Goal: Information Seeking & Learning: Learn about a topic

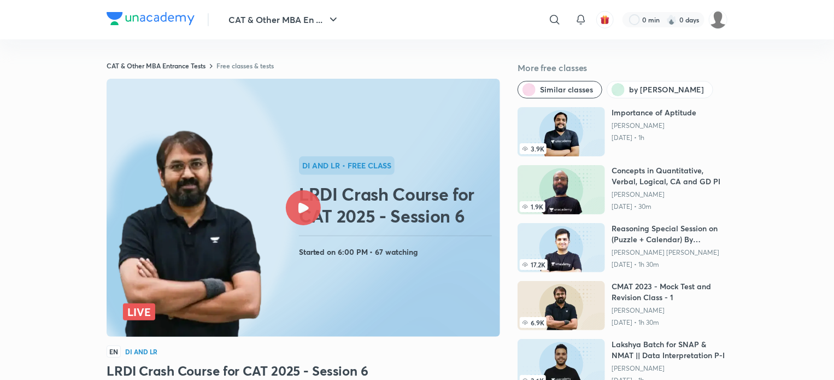
click at [175, 23] on img at bounding box center [151, 18] width 88 height 13
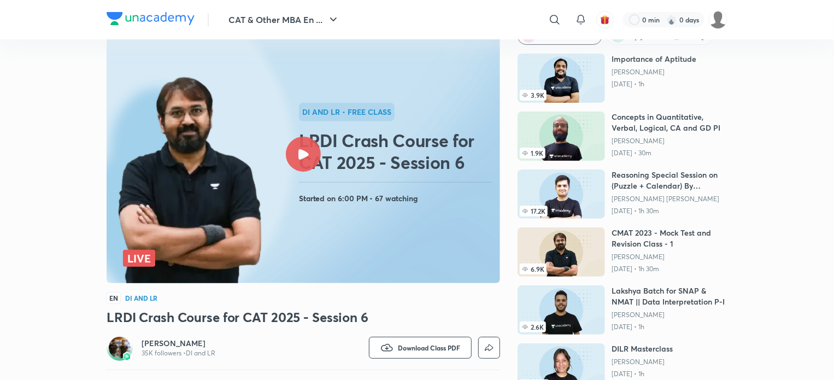
scroll to position [70, 0]
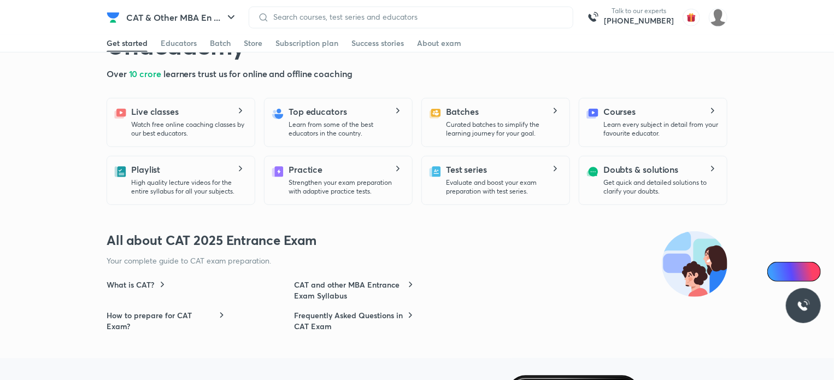
scroll to position [319, 0]
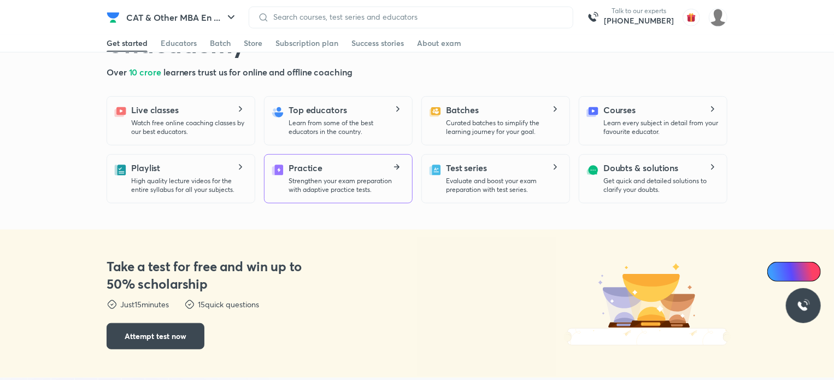
click at [375, 172] on div "Practice Strengthen your exam preparation with adaptive practice tests." at bounding box center [345, 177] width 115 height 33
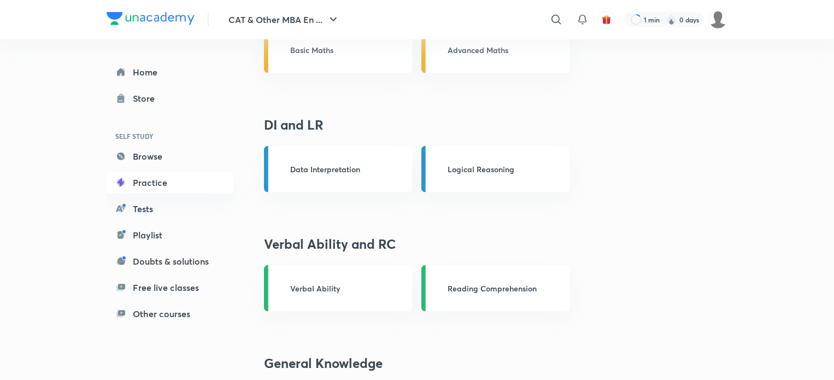
scroll to position [511, 0]
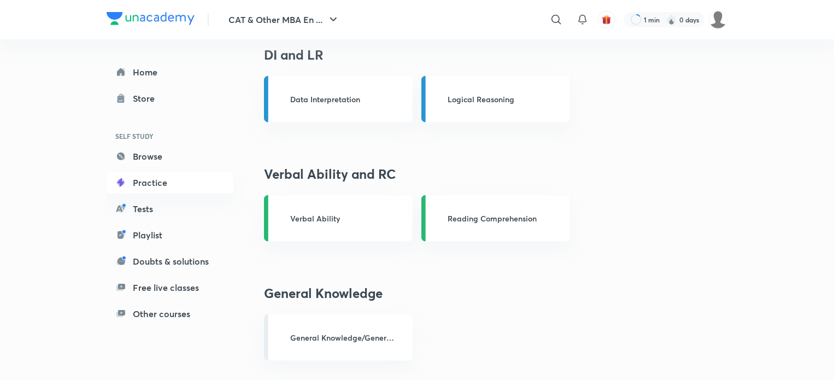
click at [367, 342] on p "General Knowledge/General Awareness" at bounding box center [342, 337] width 105 height 11
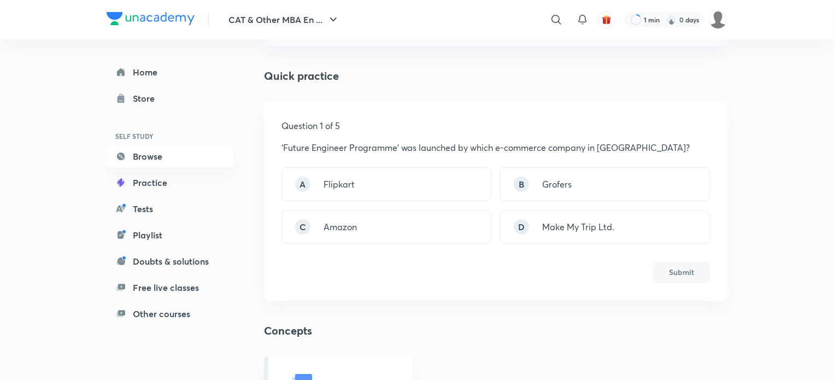
scroll to position [96, 0]
click at [428, 176] on div "A Flipkart" at bounding box center [386, 185] width 210 height 34
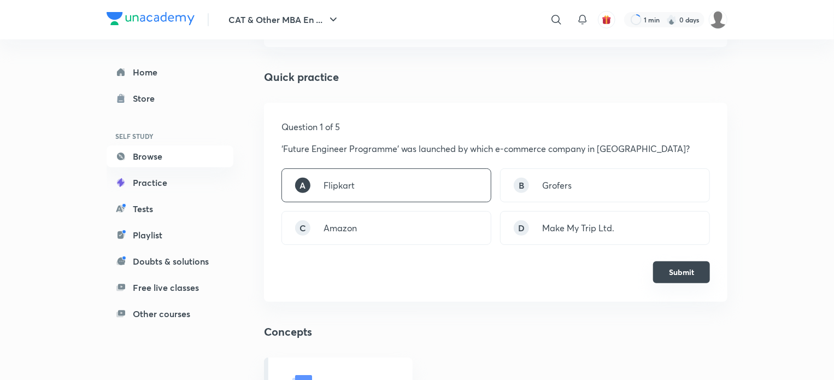
click at [676, 268] on button "Submit" at bounding box center [681, 272] width 57 height 22
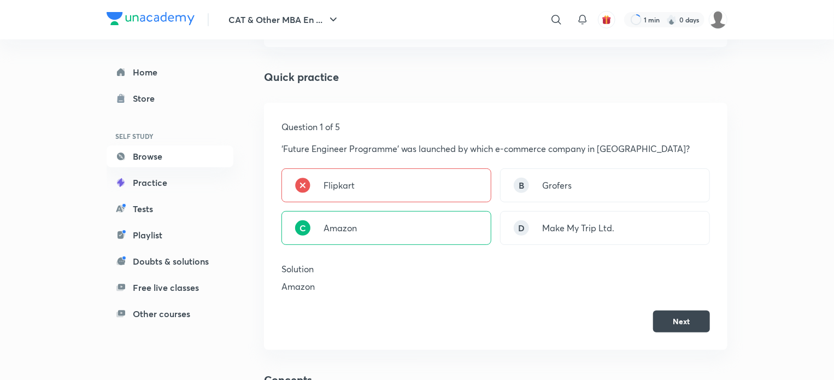
scroll to position [212, 0]
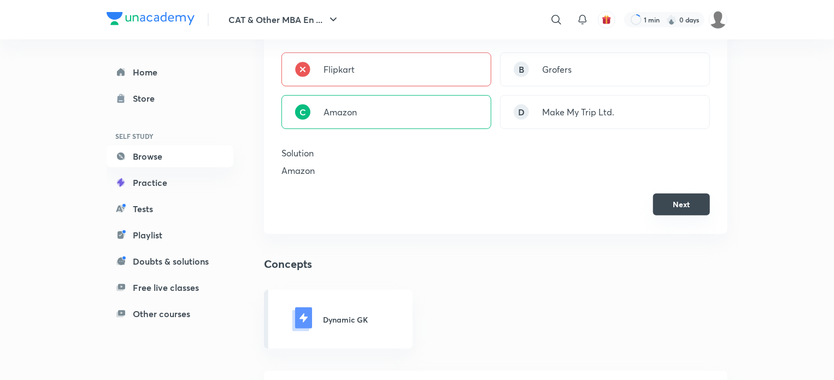
click at [674, 201] on button "Next" at bounding box center [681, 204] width 57 height 22
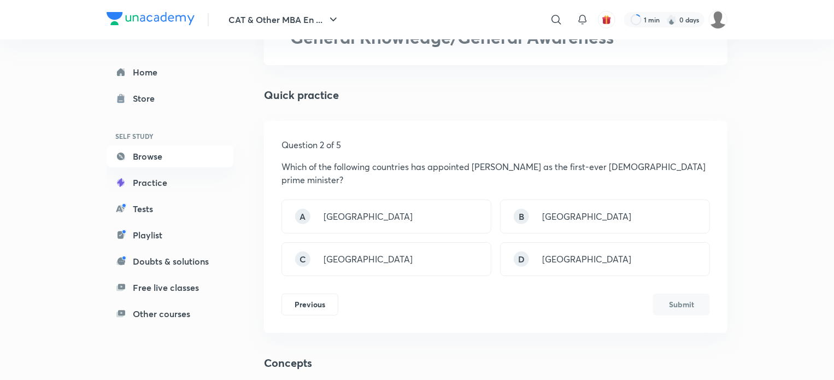
scroll to position [79, 0]
drag, startPoint x: 475, startPoint y: 164, endPoint x: 575, endPoint y: 168, distance: 100.0
click at [575, 168] on p "Which of the following countries has appointed Najla Bouden Romdhane as the fir…" at bounding box center [495, 172] width 428 height 26
copy p "Najla Bouden Romdhane"
click at [487, 107] on div "Quick practice Question 2 of 5 Which of the following countries has appointed N…" at bounding box center [495, 209] width 463 height 246
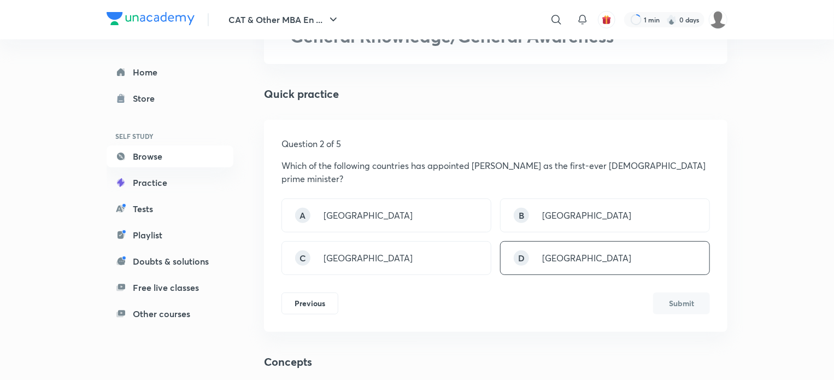
click at [559, 258] on p "Tunisia" at bounding box center [586, 257] width 89 height 13
click at [695, 301] on button "Submit" at bounding box center [681, 302] width 57 height 22
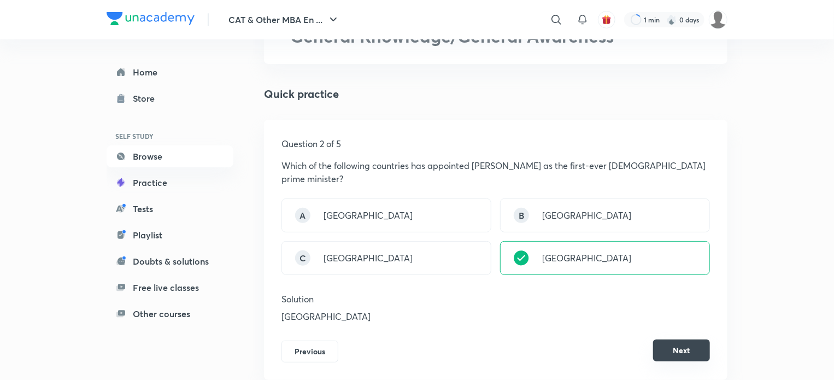
click at [682, 351] on button "Next" at bounding box center [681, 350] width 57 height 22
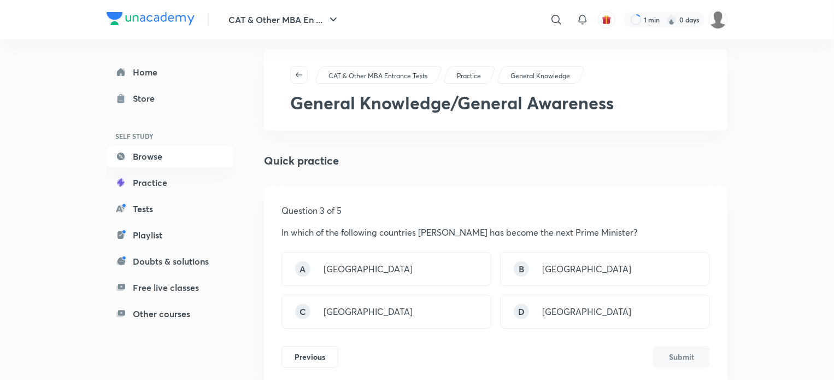
scroll to position [13, 0]
drag, startPoint x: 421, startPoint y: 233, endPoint x: 478, endPoint y: 233, distance: 56.3
click at [478, 233] on p "In which of the following countries Fumio Kishida has become the next Prime Min…" at bounding box center [495, 231] width 428 height 13
copy p "Fumio Kishida"
click at [444, 260] on div "A Japan" at bounding box center [386, 268] width 210 height 34
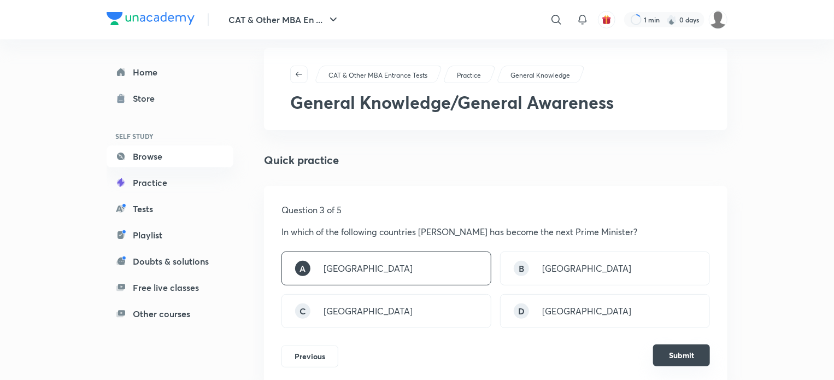
click at [672, 356] on button "Submit" at bounding box center [681, 355] width 57 height 22
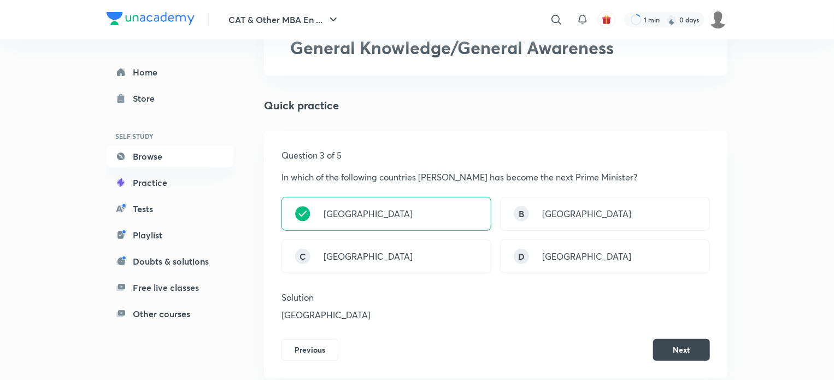
scroll to position [69, 0]
click at [679, 355] on button "Next" at bounding box center [681, 348] width 57 height 22
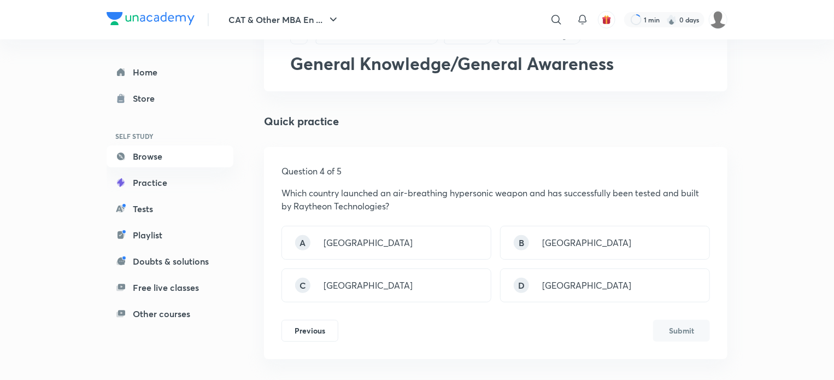
scroll to position [52, 0]
click at [575, 238] on div "B USA" at bounding box center [605, 242] width 210 height 34
click at [692, 332] on button "Submit" at bounding box center [681, 329] width 57 height 22
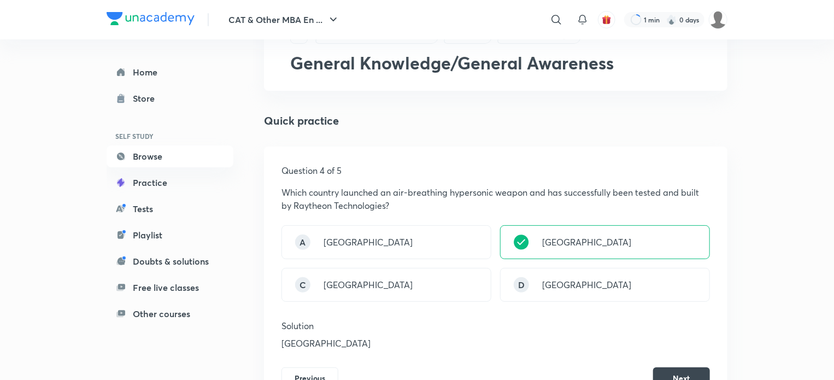
scroll to position [92, 0]
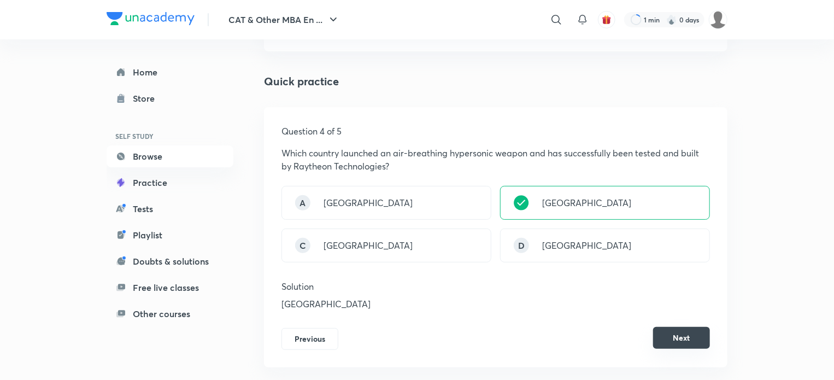
click at [695, 338] on button "Next" at bounding box center [681, 338] width 57 height 22
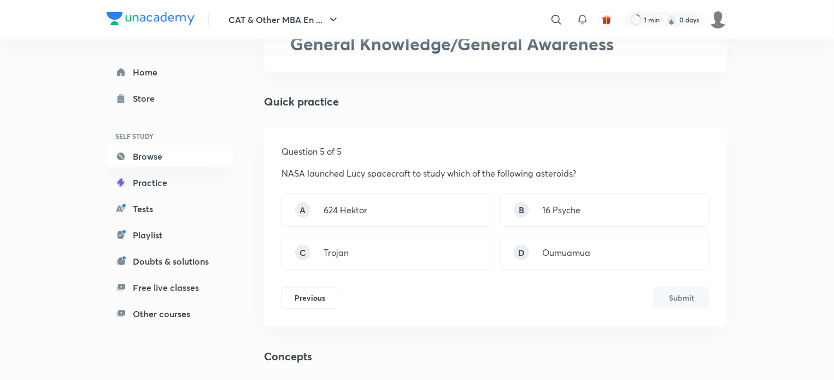
scroll to position [74, 0]
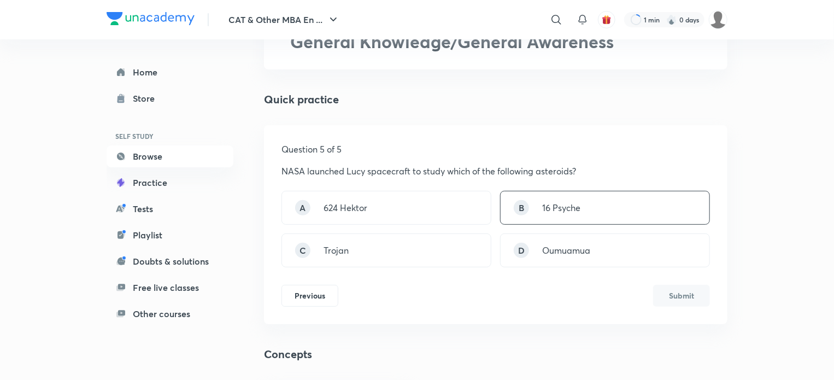
click at [638, 208] on div "B 16 Psyche" at bounding box center [605, 208] width 210 height 34
click at [691, 292] on button "Submit" at bounding box center [681, 295] width 57 height 22
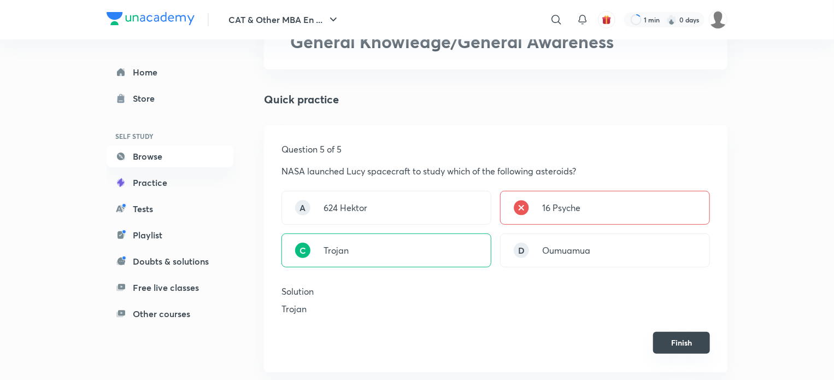
click at [684, 340] on button "Finish" at bounding box center [681, 343] width 57 height 22
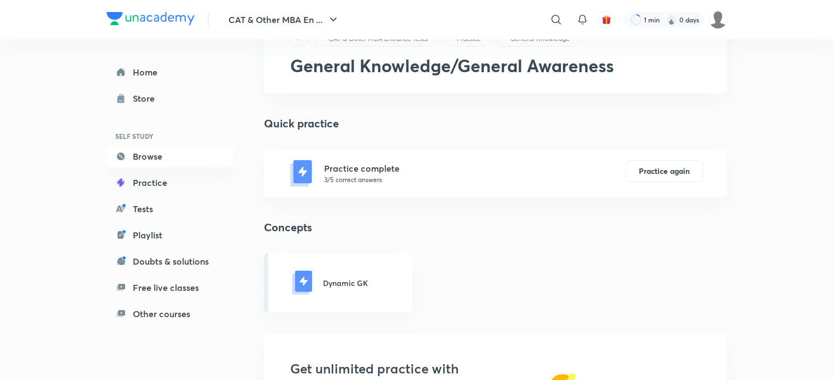
scroll to position [50, 0]
click at [369, 271] on div "Dynamic GK" at bounding box center [338, 281] width 149 height 59
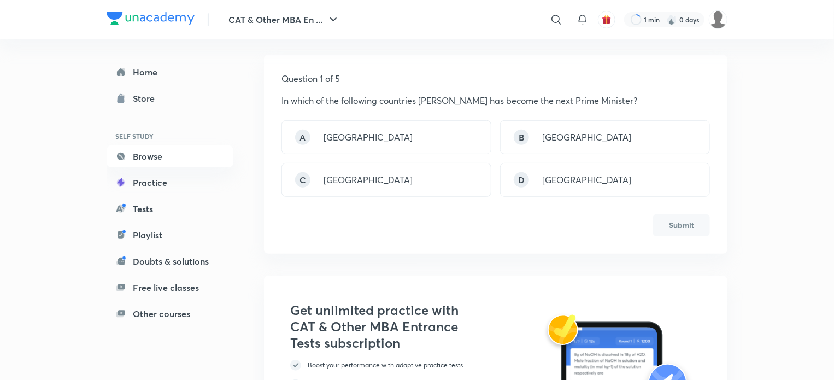
scroll to position [113, 0]
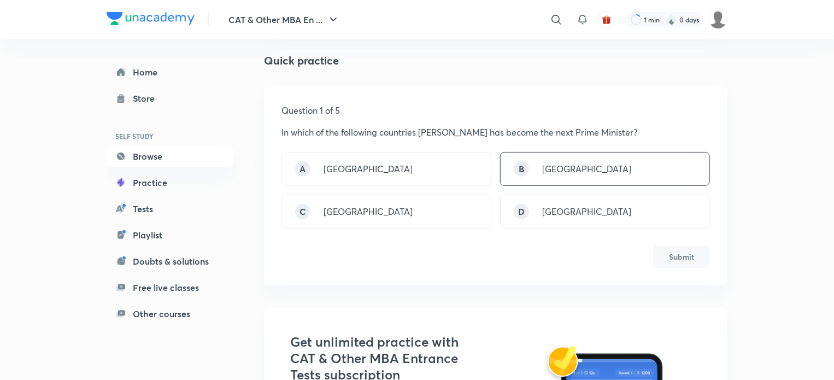
click at [559, 167] on p "Japan" at bounding box center [586, 168] width 89 height 13
click at [671, 255] on button "Submit" at bounding box center [681, 256] width 57 height 22
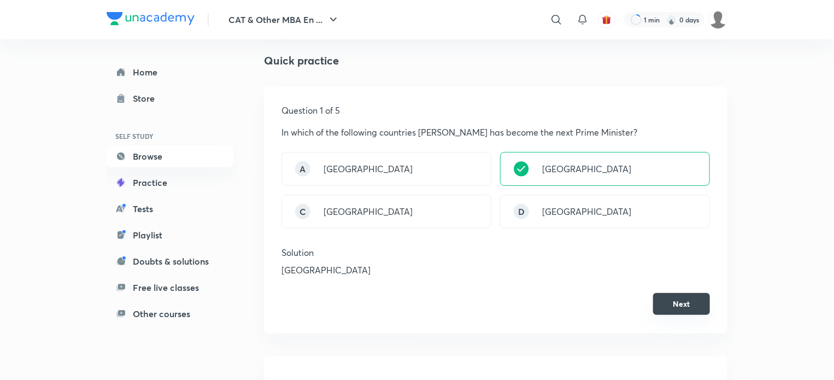
click at [668, 302] on button "Next" at bounding box center [681, 304] width 57 height 22
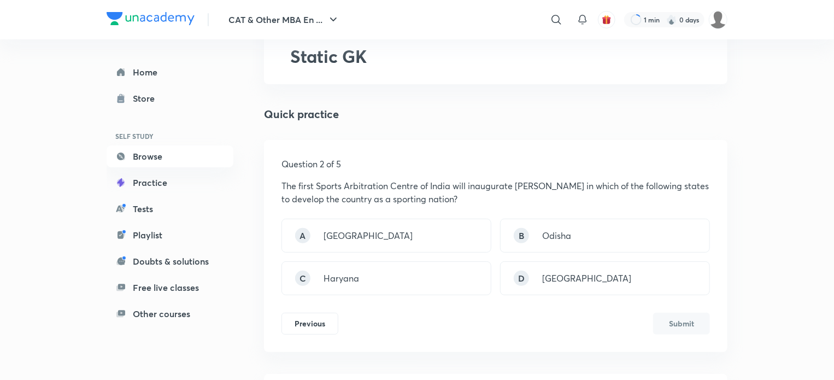
scroll to position [60, 0]
click at [550, 229] on p "Odisha" at bounding box center [556, 234] width 29 height 13
click at [673, 324] on button "Submit" at bounding box center [681, 321] width 57 height 22
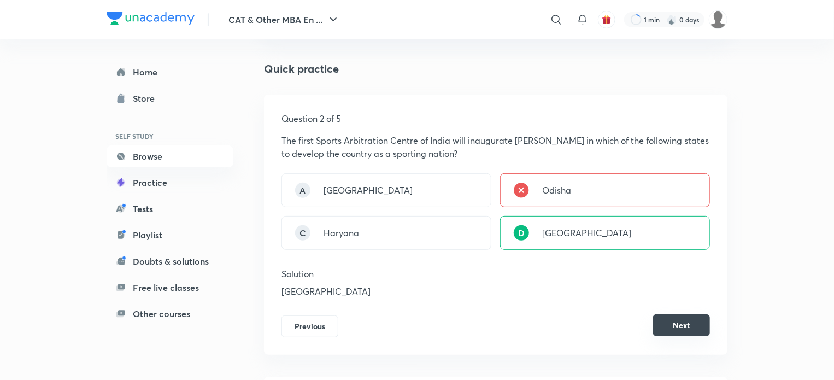
scroll to position [105, 0]
click at [659, 328] on button "Next" at bounding box center [681, 325] width 57 height 22
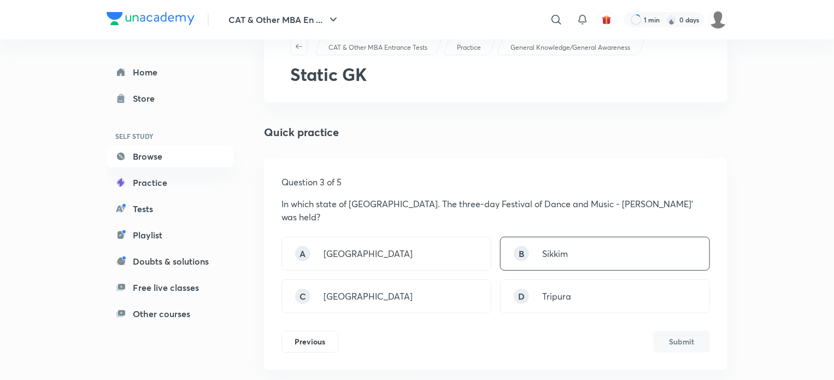
scroll to position [42, 0]
click at [461, 241] on div "A Manipur" at bounding box center [386, 253] width 210 height 34
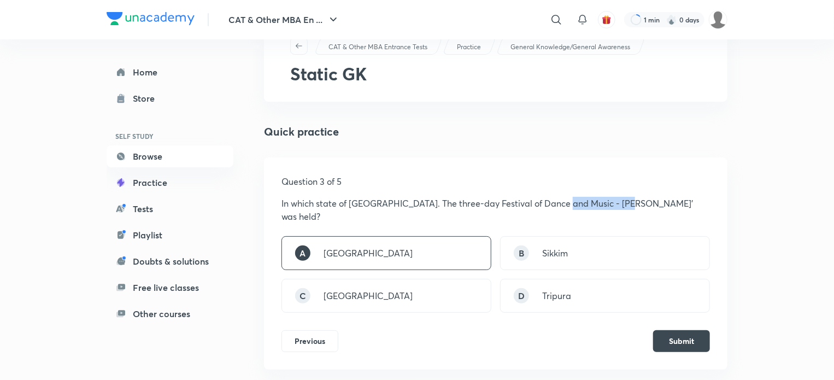
drag, startPoint x: 557, startPoint y: 204, endPoint x: 620, endPoint y: 208, distance: 62.9
click at [620, 208] on p "In which state of India. The three-day Festival of Dance and Music - Nata Sanki…" at bounding box center [495, 210] width 428 height 26
copy p "Nata Sankirtana"
click at [686, 332] on button "Submit" at bounding box center [681, 340] width 57 height 22
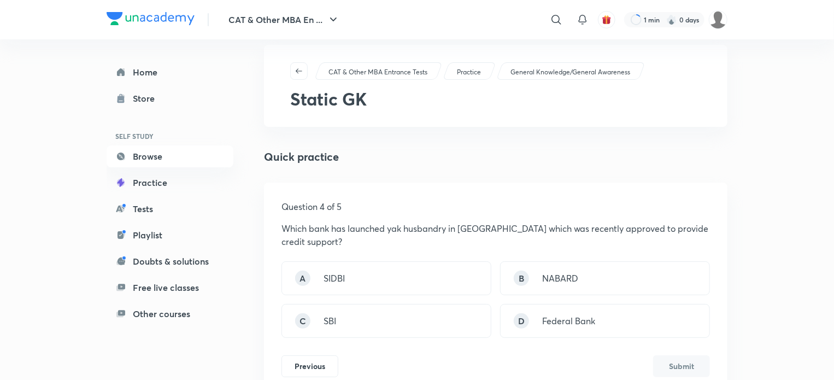
scroll to position [22, 0]
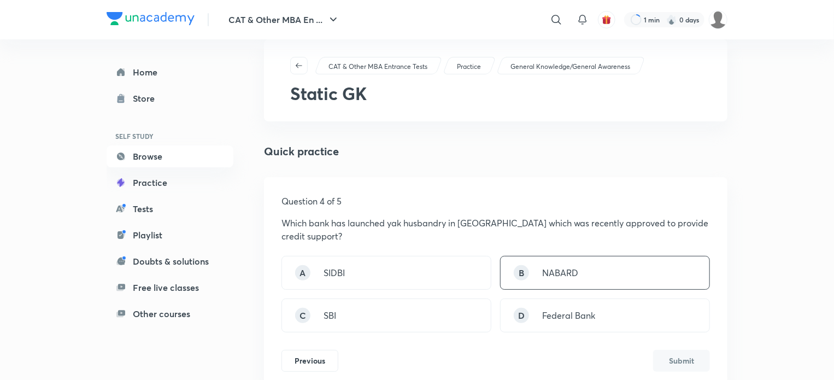
click at [569, 270] on p "NABARD" at bounding box center [560, 272] width 36 height 13
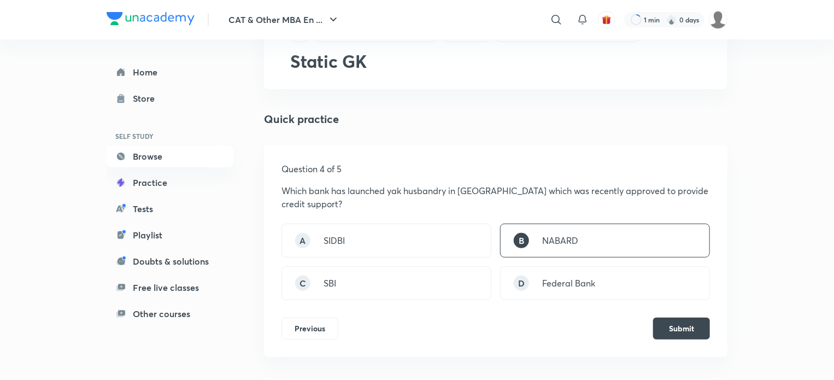
scroll to position [57, 0]
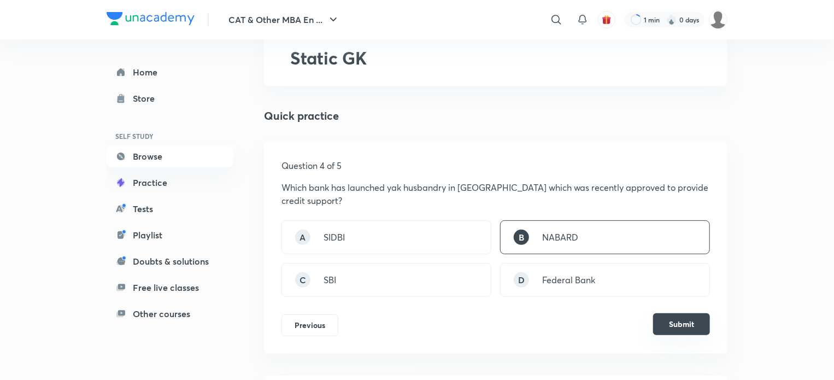
click at [682, 323] on button "Submit" at bounding box center [681, 324] width 57 height 22
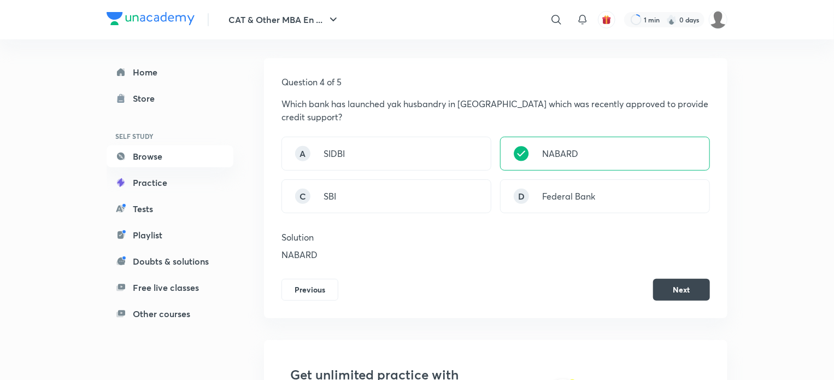
scroll to position [145, 0]
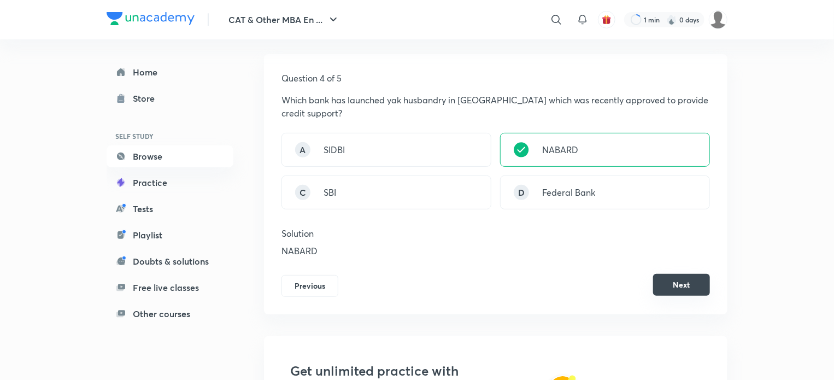
click at [683, 287] on button "Next" at bounding box center [681, 285] width 57 height 22
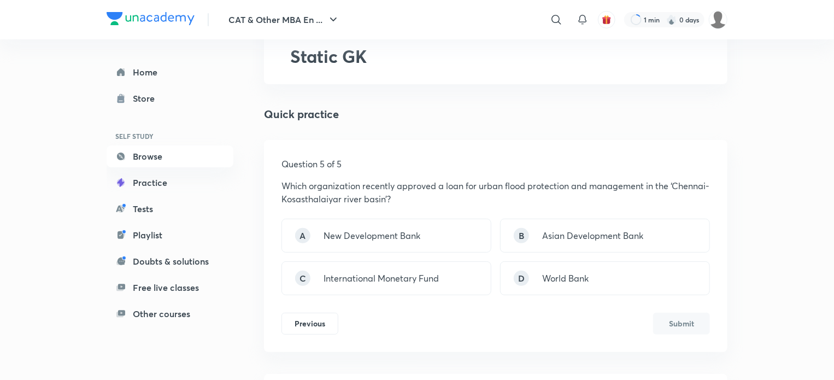
scroll to position [61, 0]
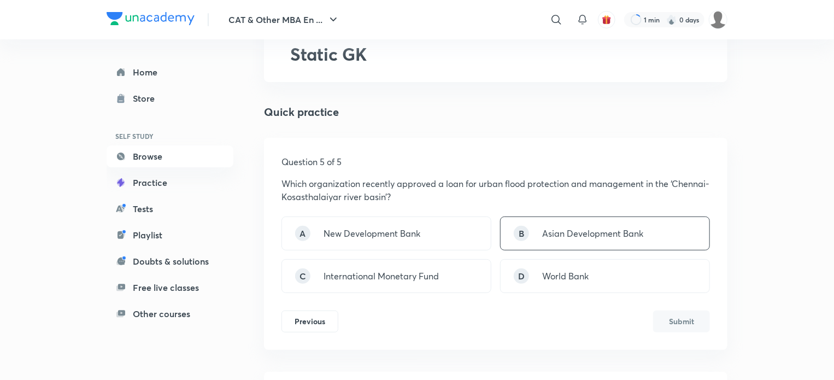
click at [667, 233] on div "B Asian Development Bank" at bounding box center [605, 233] width 210 height 34
click at [673, 327] on button "Submit" at bounding box center [681, 320] width 57 height 22
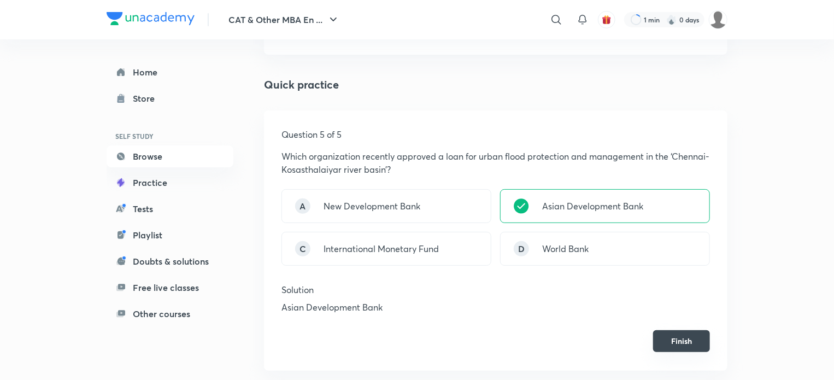
scroll to position [89, 0]
click at [683, 347] on button "Finish" at bounding box center [681, 340] width 57 height 22
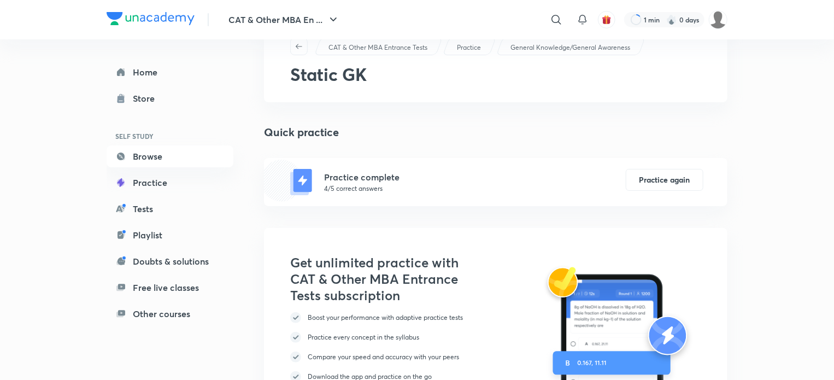
scroll to position [0, 0]
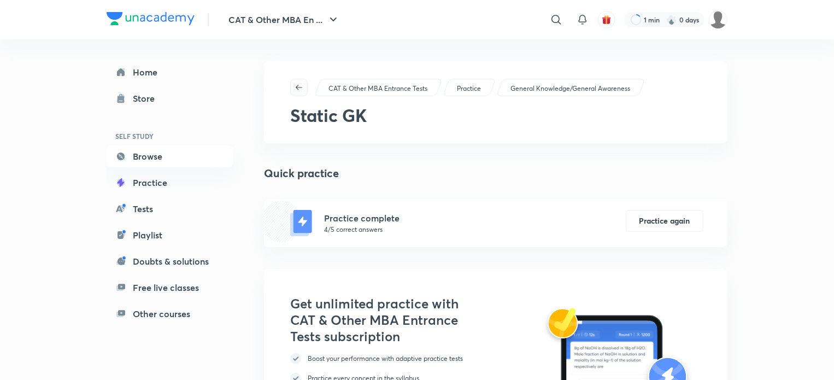
click at [297, 89] on icon "button" at bounding box center [298, 87] width 9 height 9
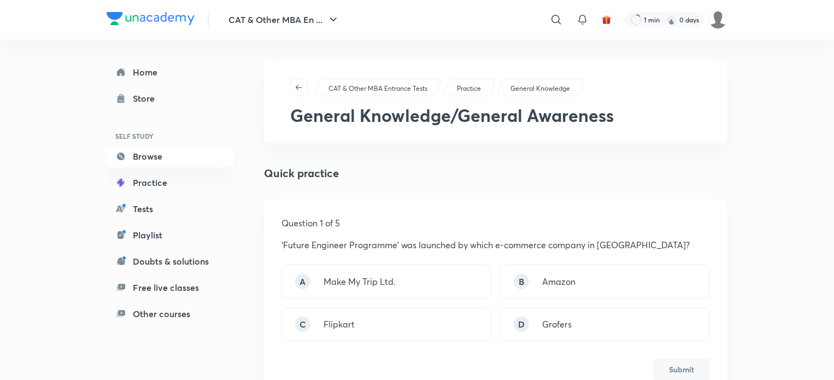
click at [475, 87] on p "Practice" at bounding box center [469, 89] width 24 height 10
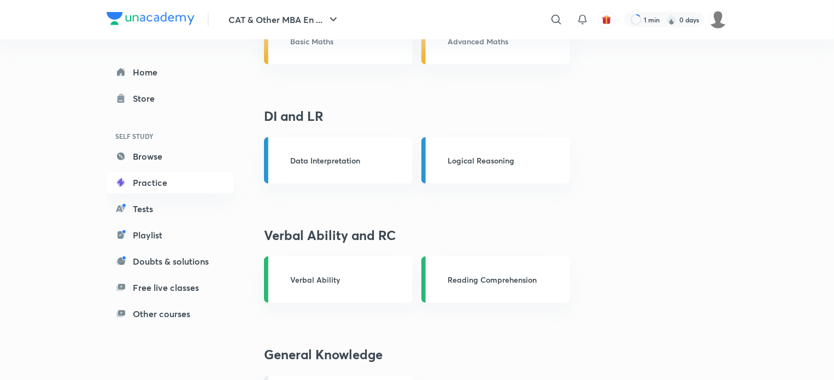
scroll to position [511, 0]
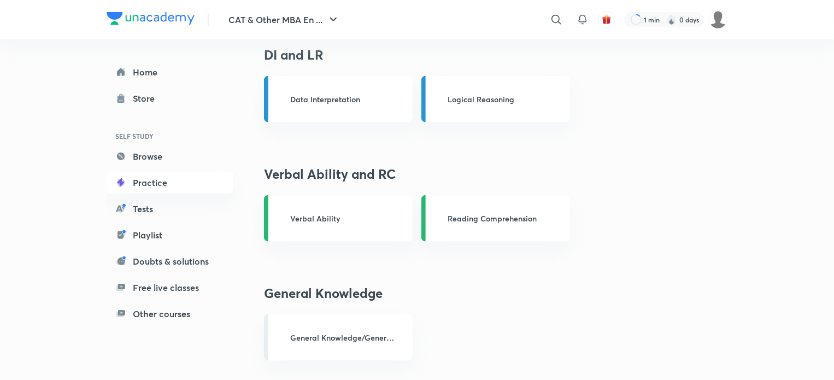
click at [377, 200] on div "Verbal Ability" at bounding box center [338, 218] width 149 height 46
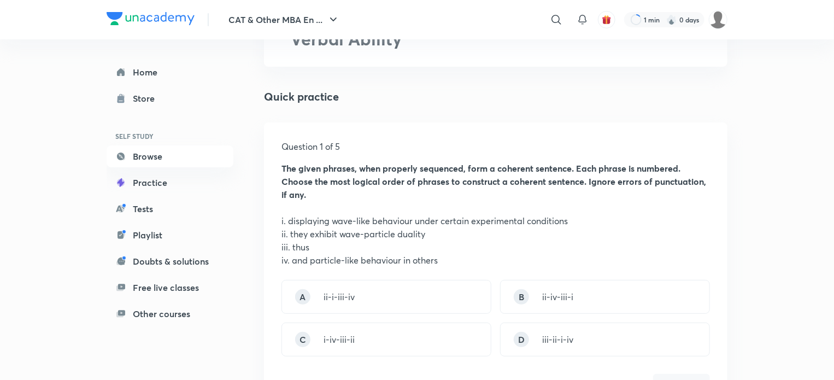
scroll to position [103, 0]
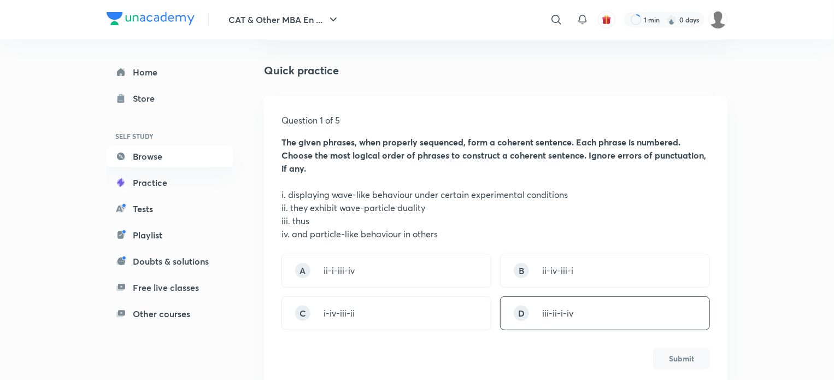
click at [573, 317] on div "D iii-ii-i-iv" at bounding box center [605, 313] width 210 height 34
click at [698, 358] on button "Submit" at bounding box center [681, 357] width 57 height 22
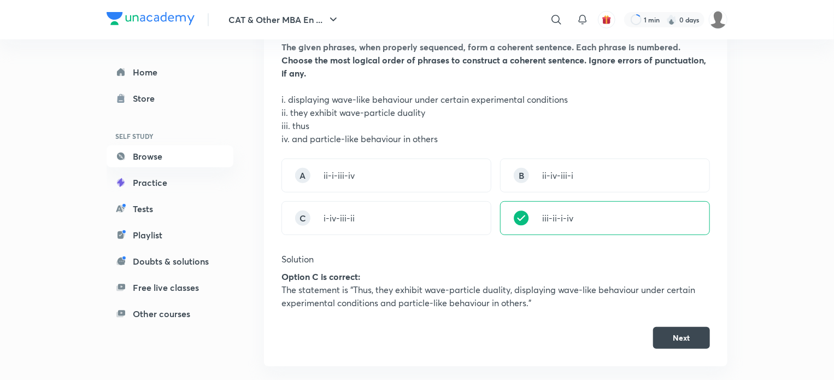
scroll to position [198, 0]
click at [677, 329] on button "Next" at bounding box center [681, 336] width 57 height 22
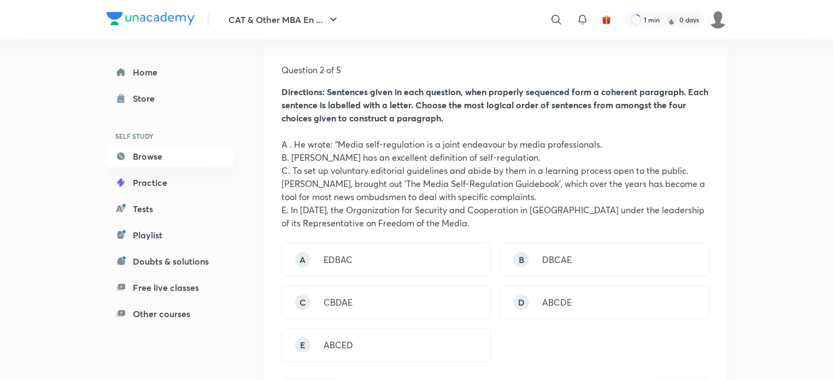
scroll to position [160, 0]
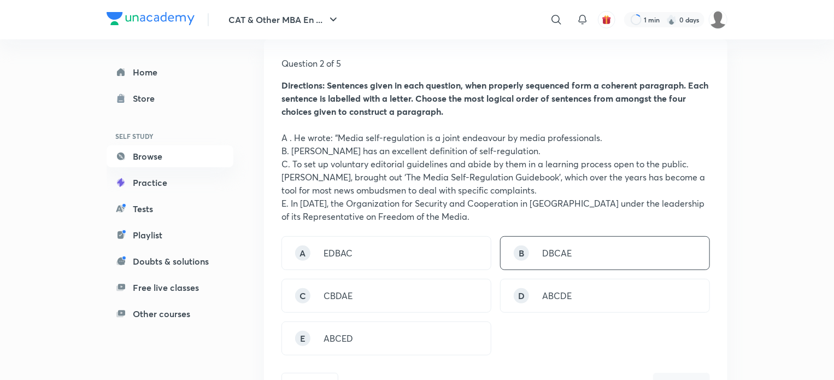
click at [597, 246] on div "B DBCAE" at bounding box center [605, 253] width 210 height 34
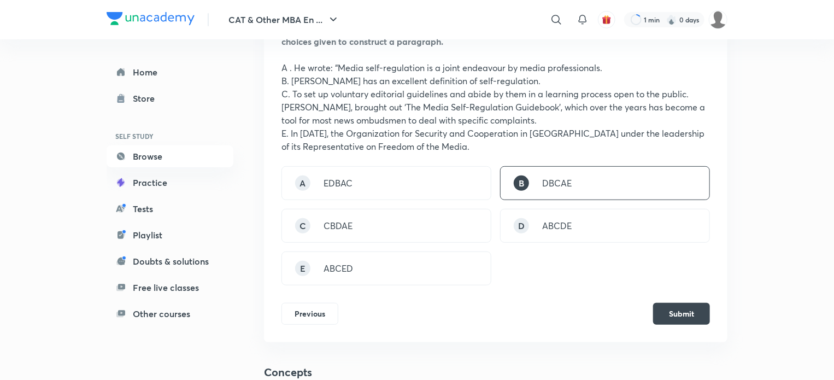
scroll to position [231, 0]
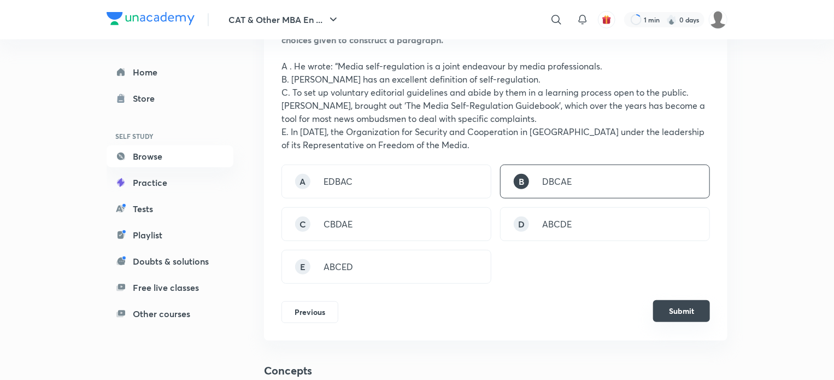
click at [681, 313] on button "Submit" at bounding box center [681, 311] width 57 height 22
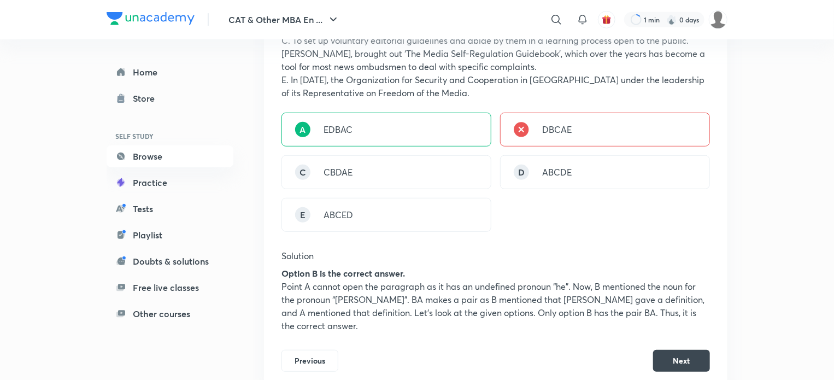
scroll to position [284, 0]
click at [699, 353] on button "Next" at bounding box center [681, 359] width 57 height 22
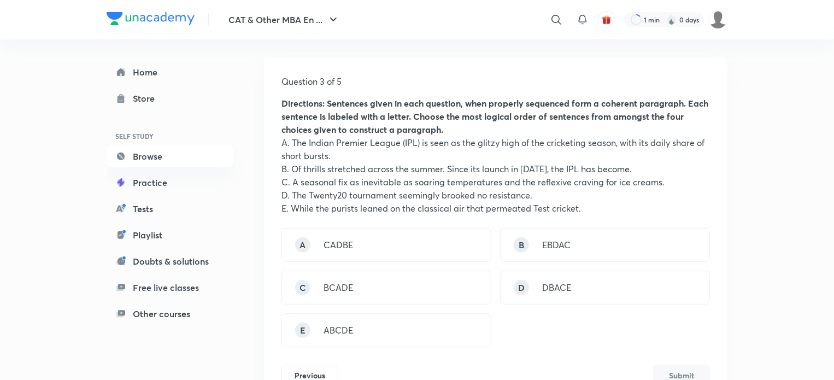
scroll to position [190, 0]
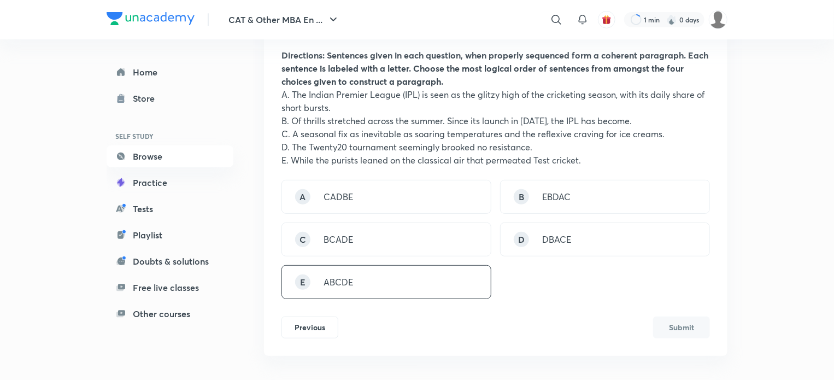
click at [439, 270] on div "E ABCDE" at bounding box center [386, 282] width 210 height 34
click at [686, 327] on button "Submit" at bounding box center [681, 326] width 57 height 22
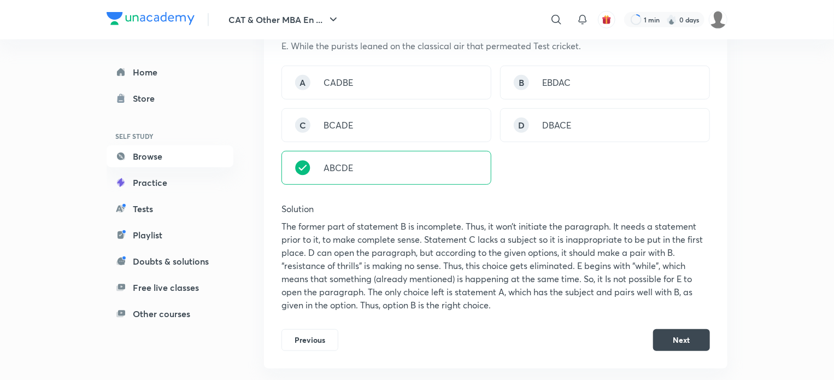
scroll to position [316, 0]
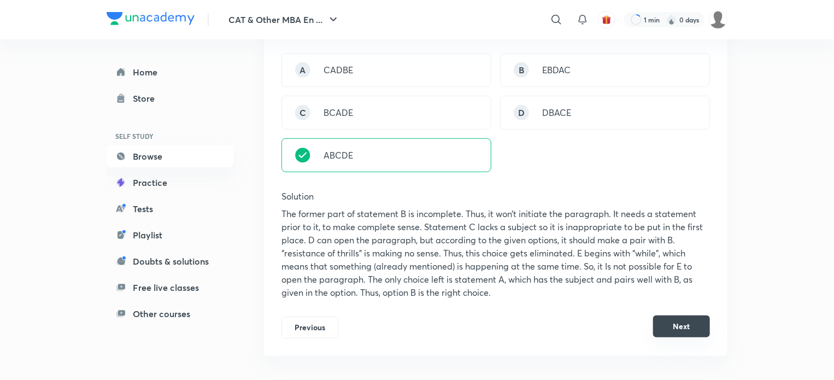
click at [691, 323] on button "Next" at bounding box center [681, 326] width 57 height 22
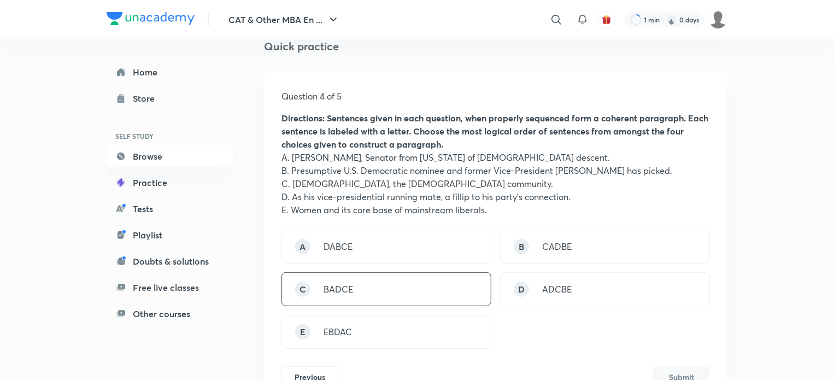
scroll to position [128, 0]
click at [401, 288] on div "C BADCE" at bounding box center [386, 288] width 210 height 34
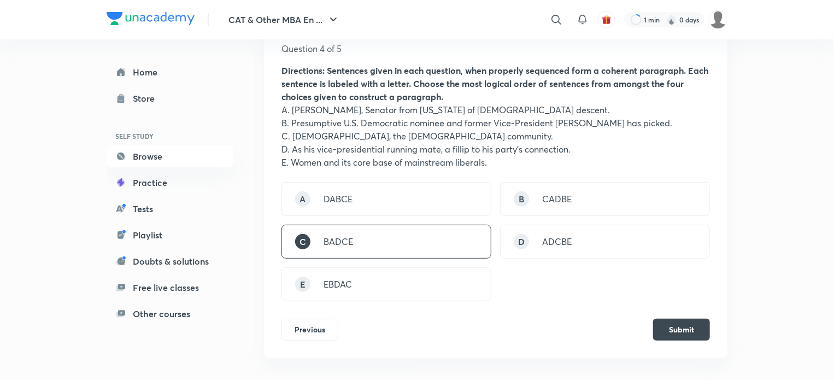
scroll to position [202, 0]
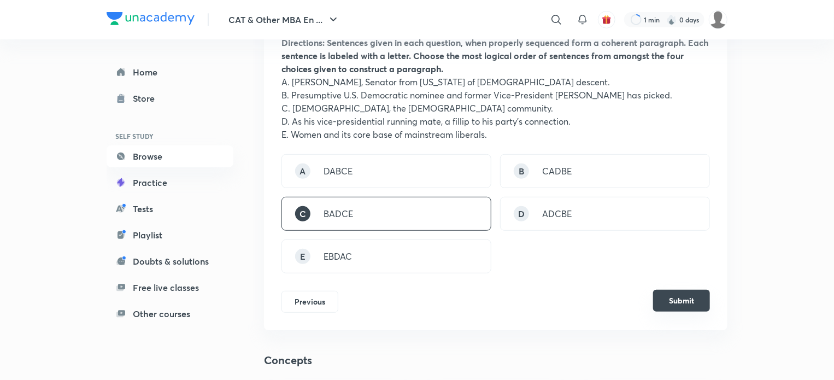
click at [669, 304] on button "Submit" at bounding box center [681, 301] width 57 height 22
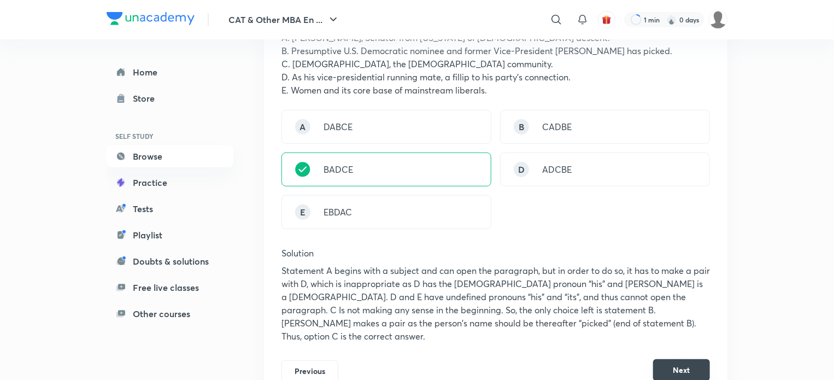
scroll to position [249, 0]
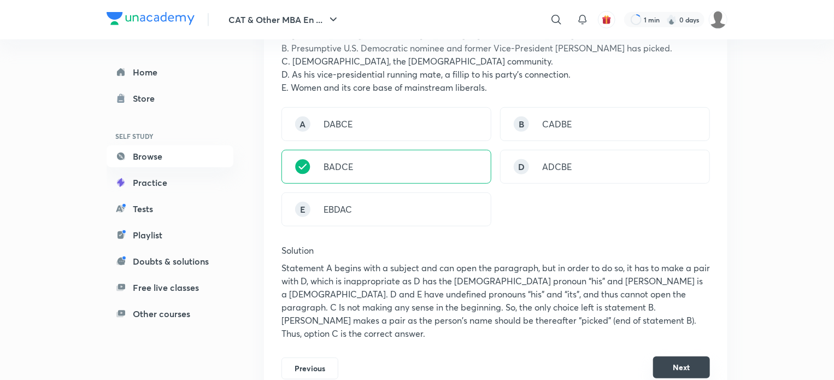
click at [704, 356] on button "Next" at bounding box center [681, 367] width 57 height 22
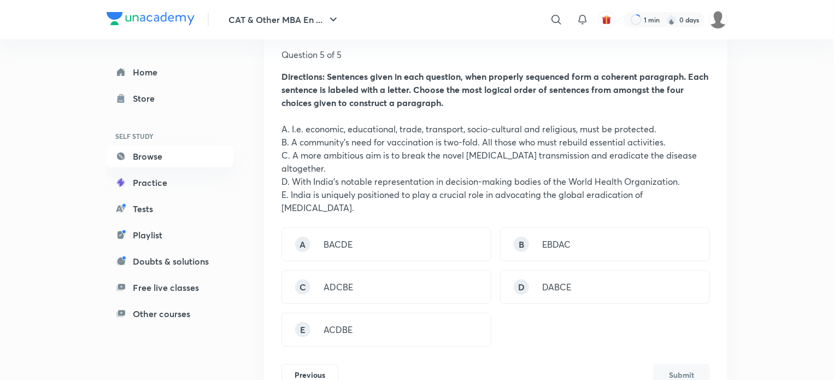
scroll to position [168, 0]
click at [451, 235] on div "A BACDE" at bounding box center [386, 245] width 210 height 34
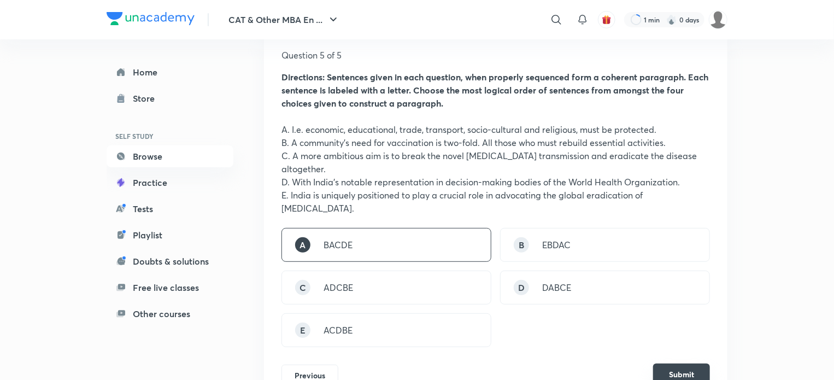
click at [694, 363] on button "Submit" at bounding box center [681, 374] width 57 height 22
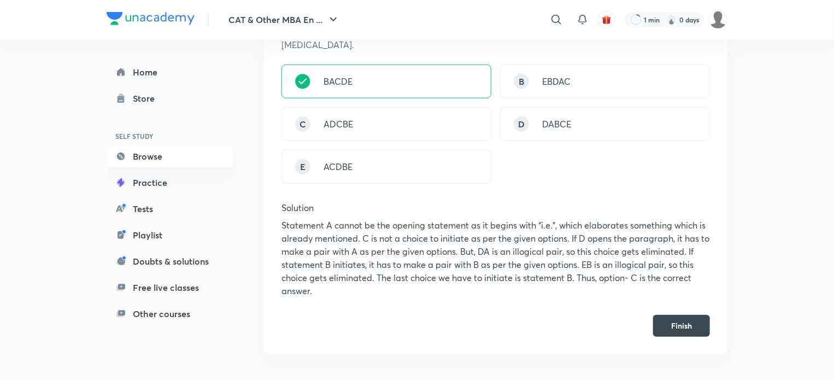
scroll to position [332, 0]
click at [674, 313] on button "Finish" at bounding box center [681, 324] width 57 height 22
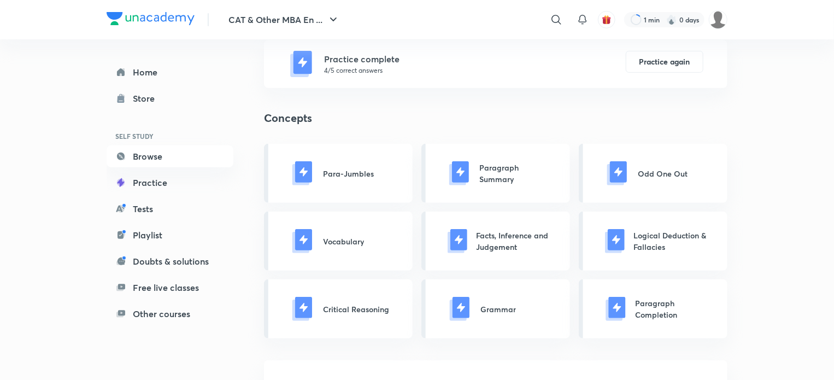
scroll to position [197, 0]
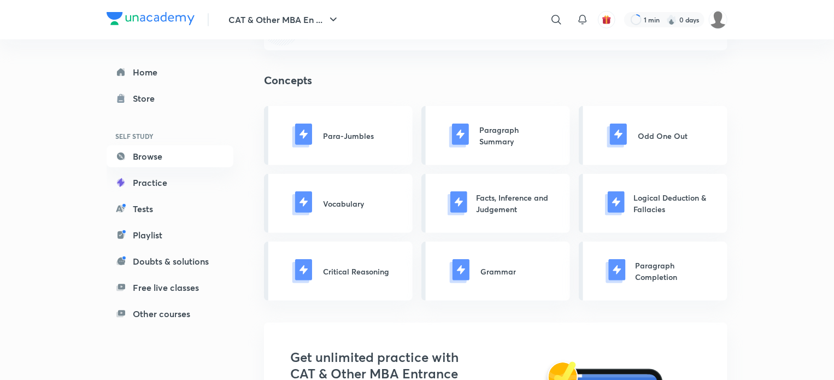
click at [387, 218] on div "Vocabulary" at bounding box center [338, 203] width 149 height 59
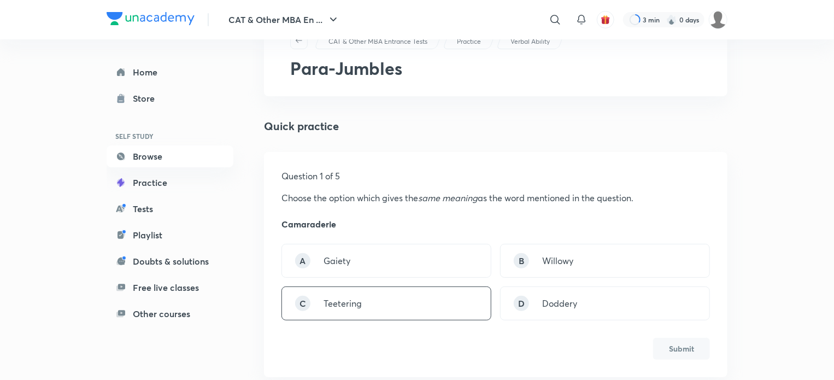
click at [412, 298] on div "C Teetering" at bounding box center [386, 303] width 210 height 34
click at [693, 343] on button "Submit" at bounding box center [681, 348] width 57 height 22
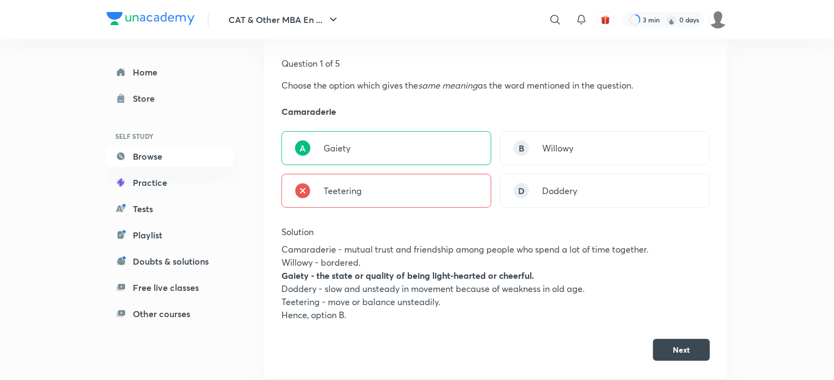
scroll to position [163, 0]
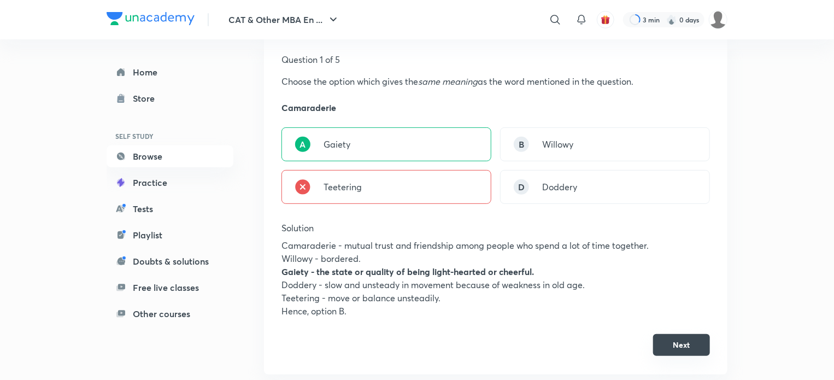
click at [682, 340] on button "Next" at bounding box center [681, 345] width 57 height 22
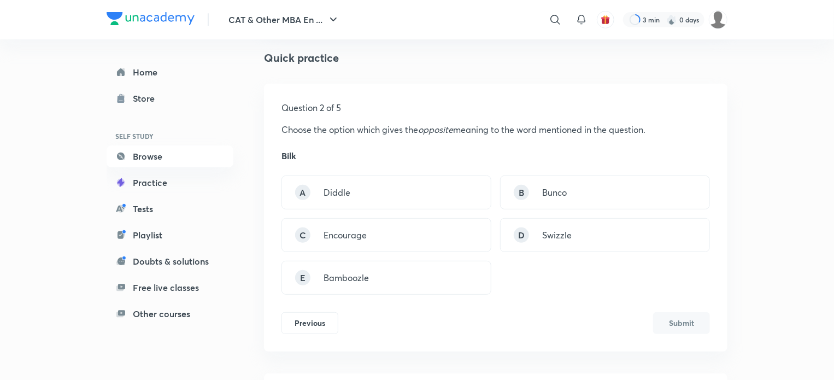
scroll to position [117, 0]
click at [567, 188] on div "B Bunco" at bounding box center [605, 190] width 210 height 34
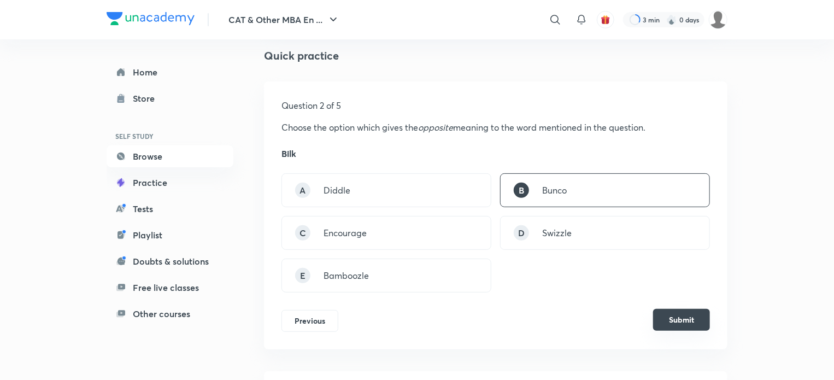
click at [685, 328] on button "Submit" at bounding box center [681, 320] width 57 height 22
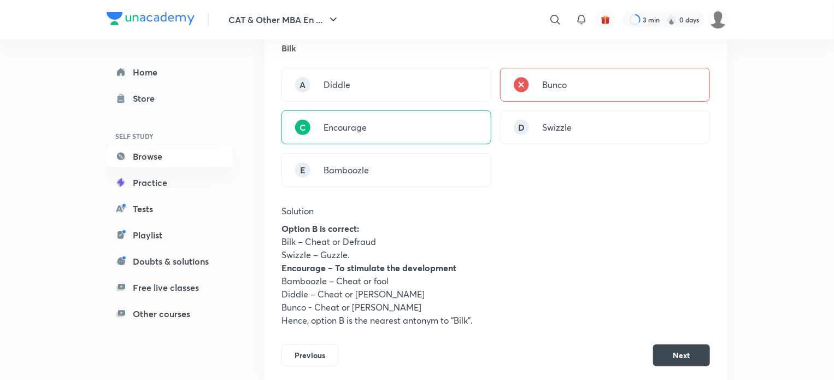
scroll to position [223, 0]
click at [678, 351] on button "Next" at bounding box center [681, 354] width 57 height 22
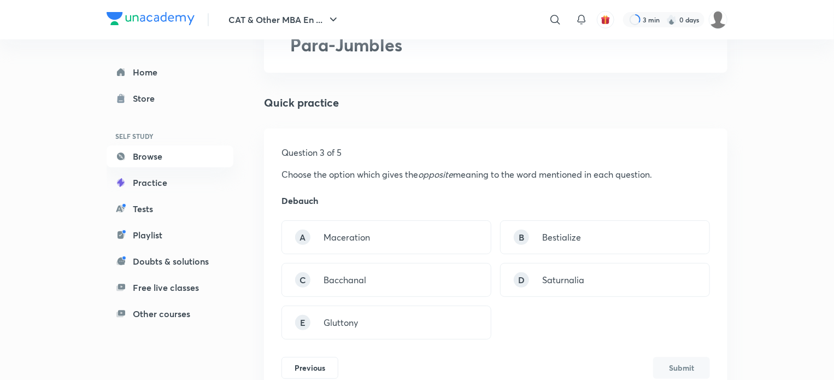
scroll to position [71, 0]
click at [313, 202] on strong "﻿Debauch" at bounding box center [299, 199] width 37 height 11
copy strong "Debauch"
click at [604, 154] on h5 "Question 3 of 5" at bounding box center [495, 151] width 428 height 13
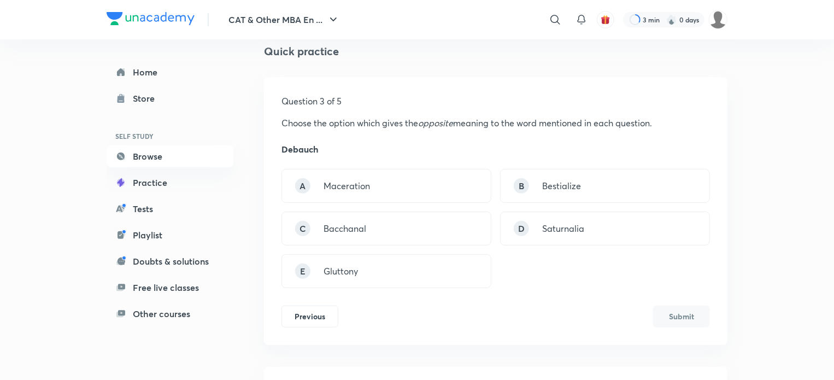
scroll to position [124, 0]
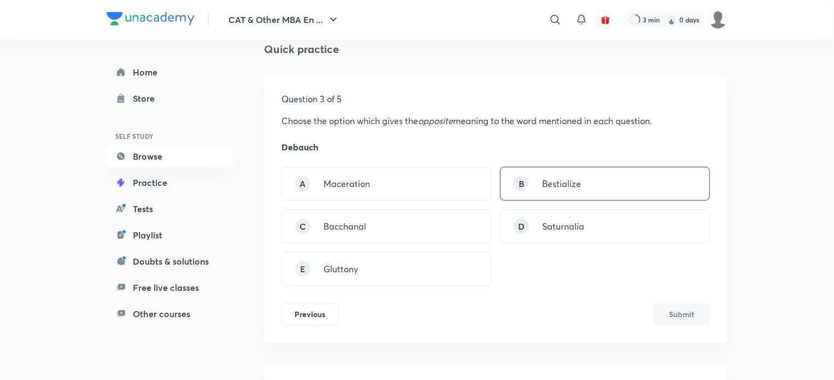
click at [593, 182] on div "B Bestialize" at bounding box center [605, 184] width 210 height 34
click at [668, 319] on button "Submit" at bounding box center [681, 313] width 57 height 22
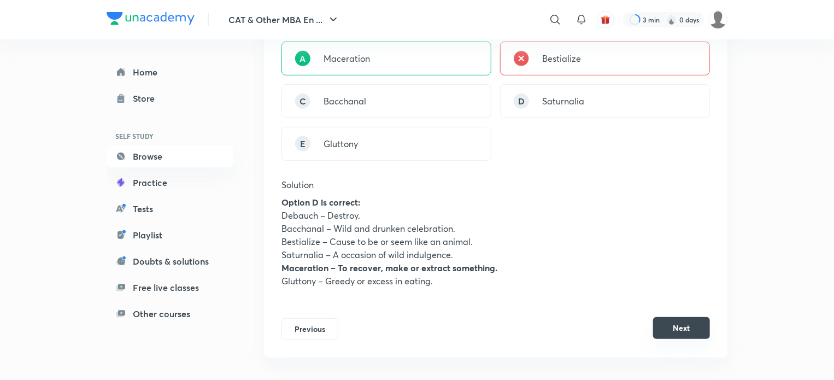
scroll to position [251, 0]
click at [690, 332] on button "Next" at bounding box center [681, 326] width 57 height 22
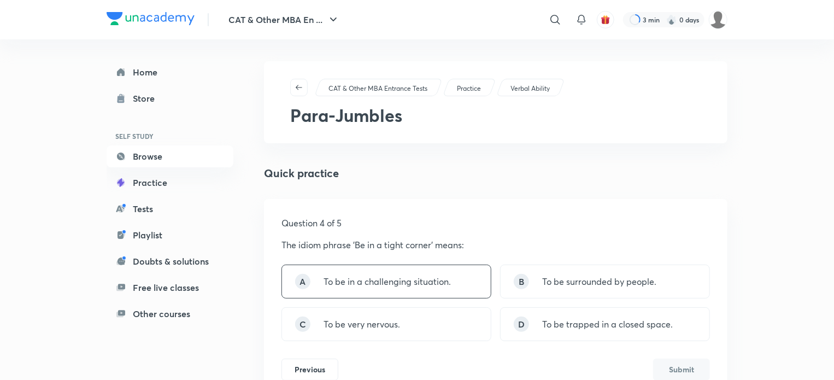
click at [455, 277] on div "A To be in a challenging situation." at bounding box center [386, 281] width 210 height 34
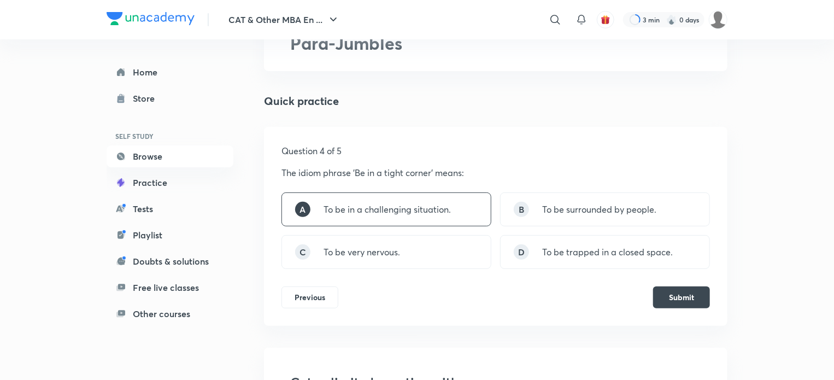
scroll to position [73, 0]
click at [662, 297] on button "Submit" at bounding box center [681, 295] width 57 height 22
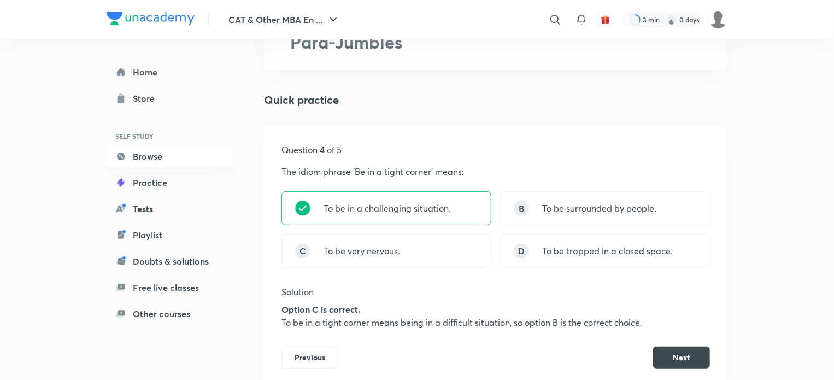
scroll to position [111, 0]
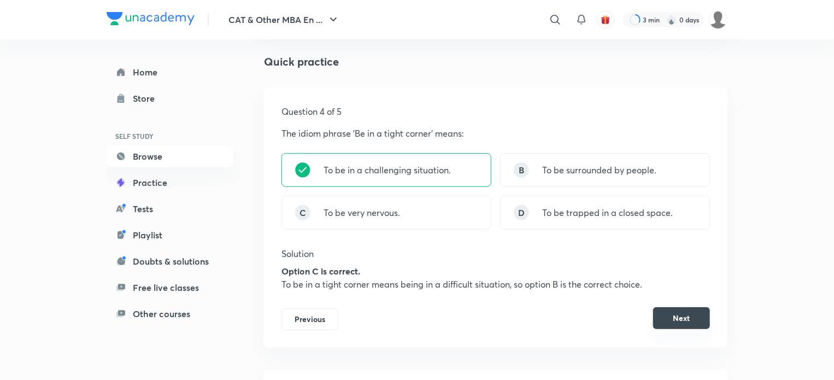
click at [677, 319] on button "Next" at bounding box center [681, 318] width 57 height 22
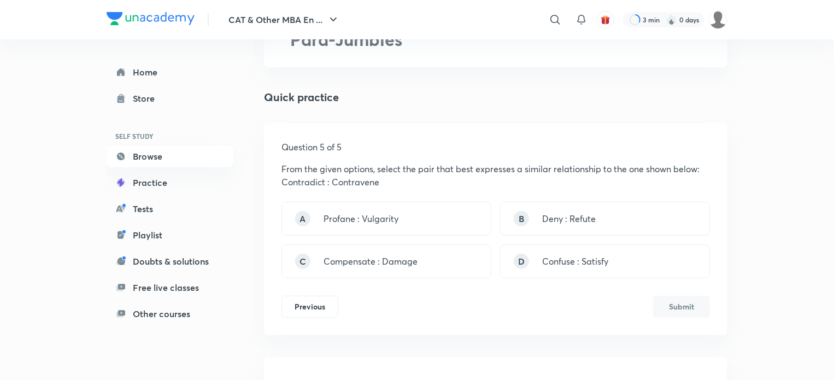
scroll to position [74, 0]
drag, startPoint x: 282, startPoint y: 183, endPoint x: 386, endPoint y: 185, distance: 103.8
click at [386, 185] on p "Contradict : Contravene" at bounding box center [495, 183] width 428 height 13
copy p "Contradict : Contravene"
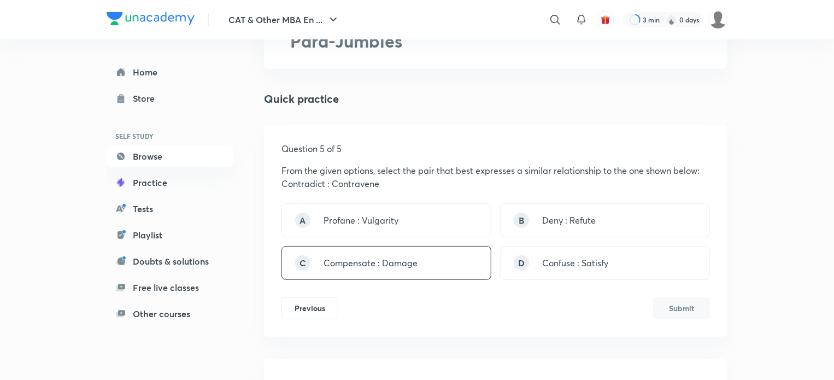
click at [439, 274] on div "C Compensate : Damage" at bounding box center [386, 263] width 210 height 34
click at [675, 308] on button "Submit" at bounding box center [681, 307] width 57 height 22
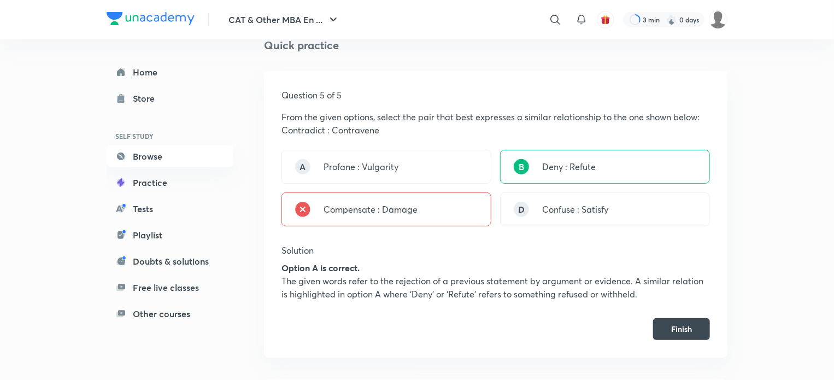
scroll to position [131, 0]
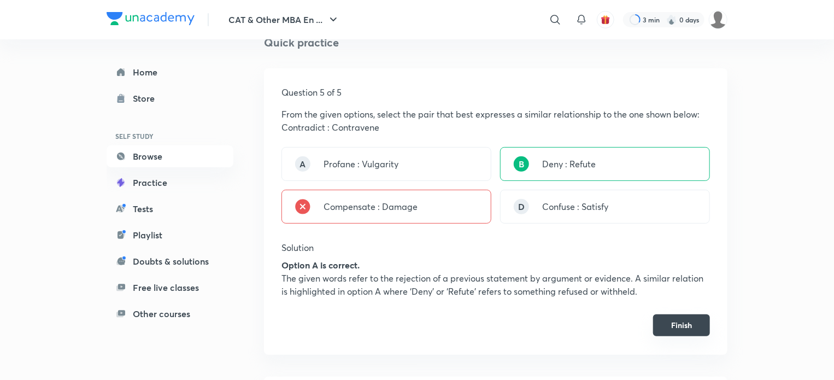
click at [690, 331] on button "Finish" at bounding box center [681, 325] width 57 height 22
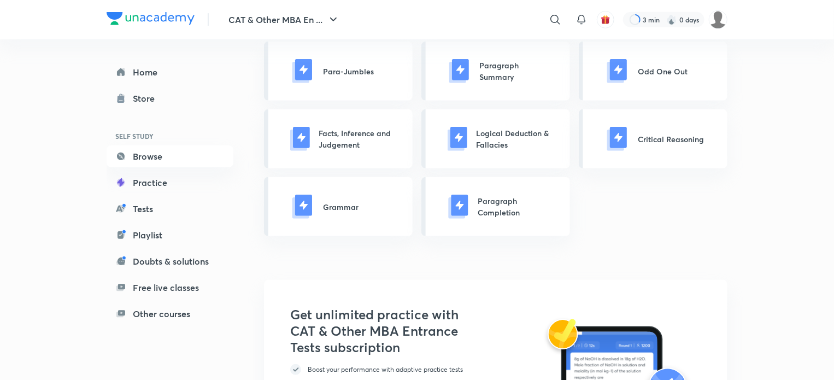
scroll to position [261, 0]
click at [173, 186] on link "Practice" at bounding box center [170, 183] width 127 height 22
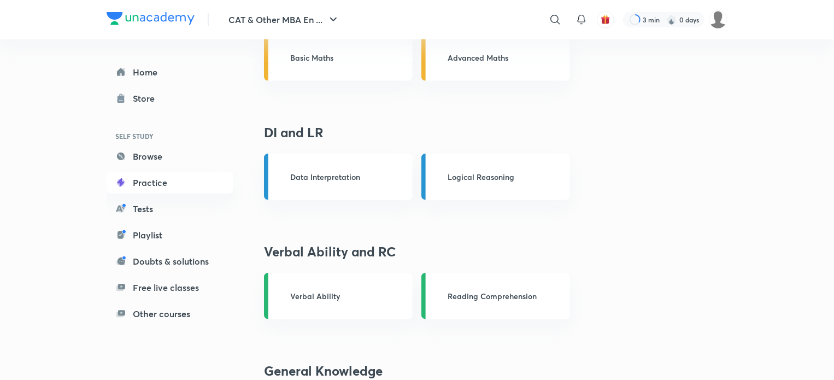
scroll to position [434, 0]
